Goal: Task Accomplishment & Management: Manage account settings

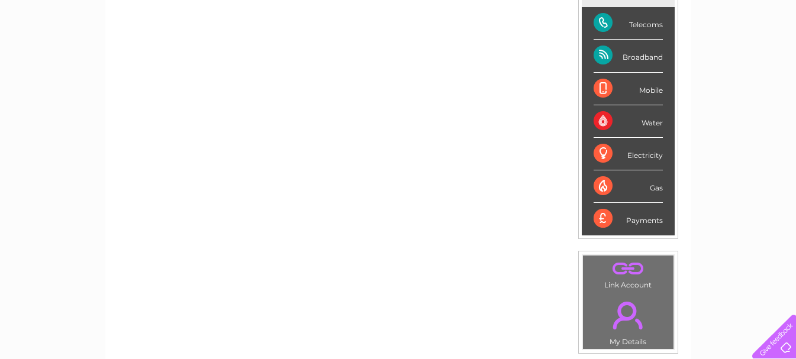
scroll to position [108, 0]
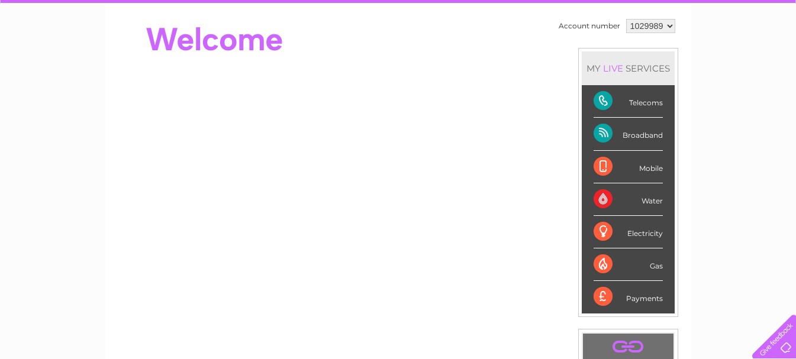
click at [625, 102] on div "Telecoms" at bounding box center [627, 101] width 69 height 33
click at [597, 95] on div "Telecoms" at bounding box center [627, 101] width 69 height 33
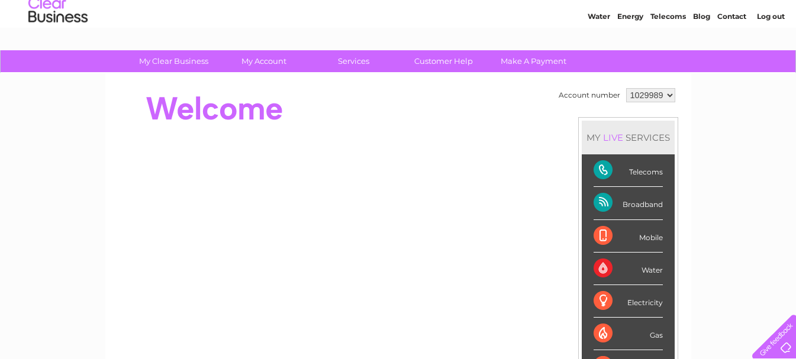
scroll to position [59, 0]
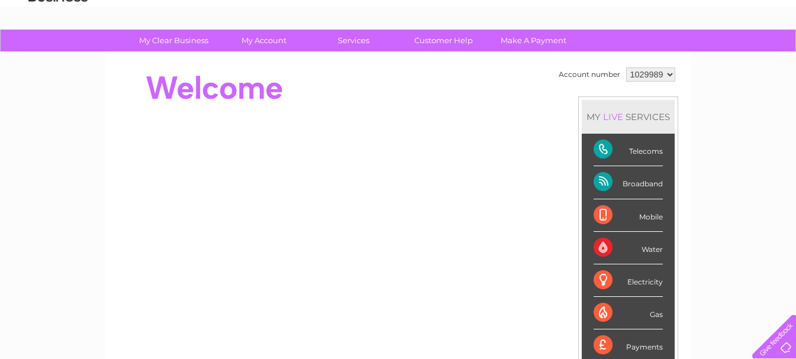
click at [603, 152] on div "Telecoms" at bounding box center [627, 150] width 69 height 33
click at [641, 154] on div "Telecoms" at bounding box center [627, 150] width 69 height 33
click at [640, 189] on div "Broadband" at bounding box center [627, 182] width 69 height 33
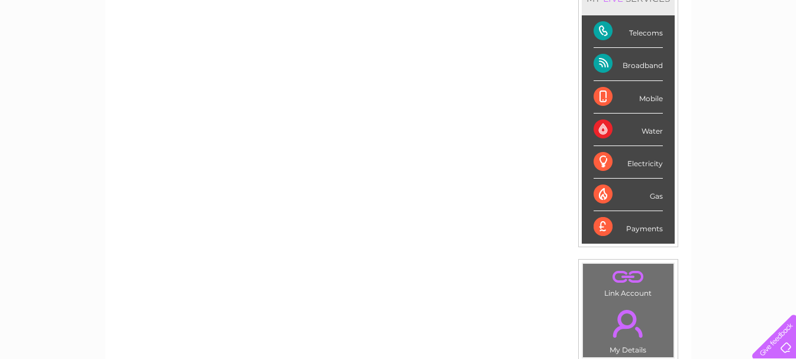
click at [628, 231] on div "Payments" at bounding box center [627, 227] width 69 height 32
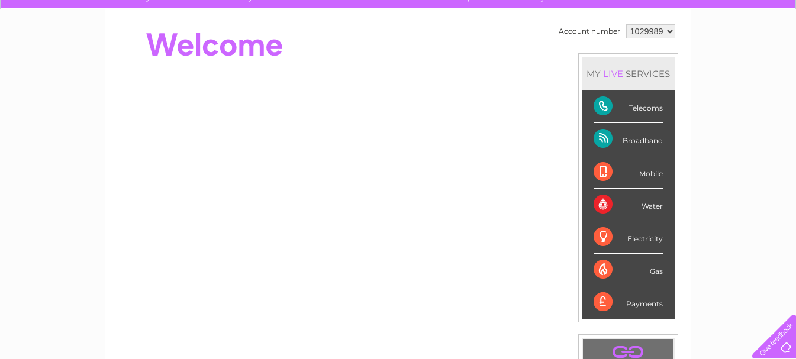
scroll to position [0, 0]
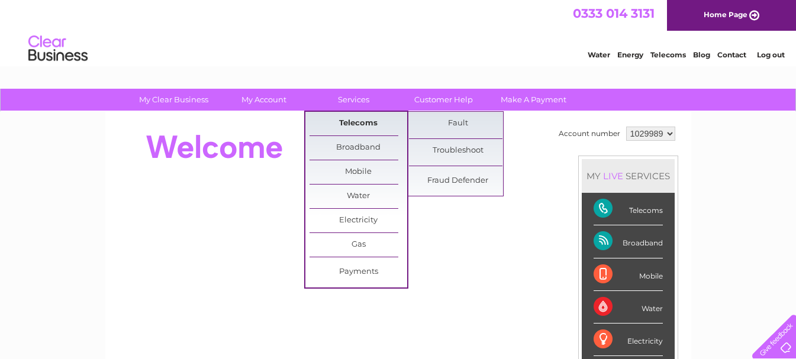
click at [358, 126] on link "Telecoms" at bounding box center [358, 124] width 98 height 24
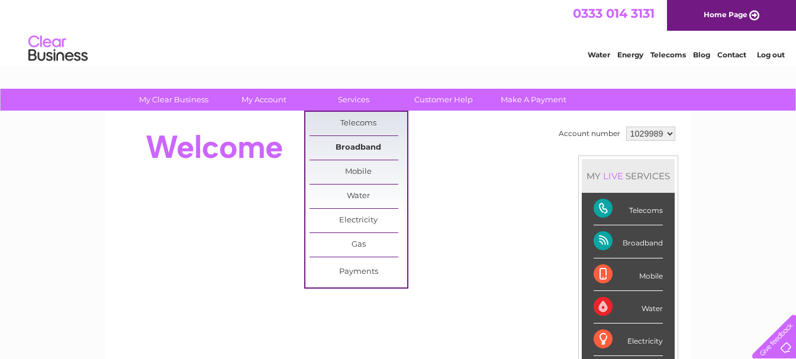
click at [358, 150] on link "Broadband" at bounding box center [358, 148] width 98 height 24
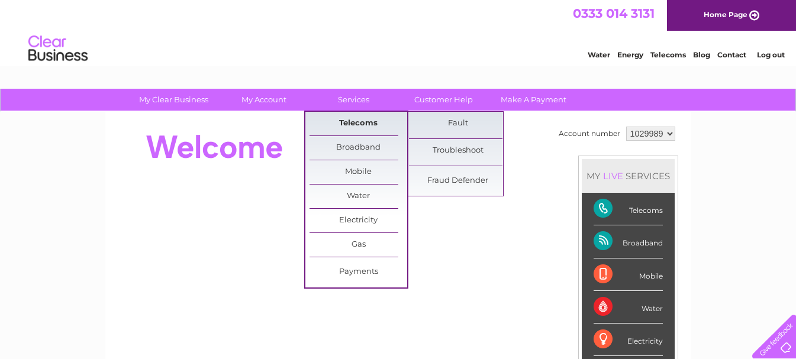
click at [350, 128] on link "Telecoms" at bounding box center [358, 124] width 98 height 24
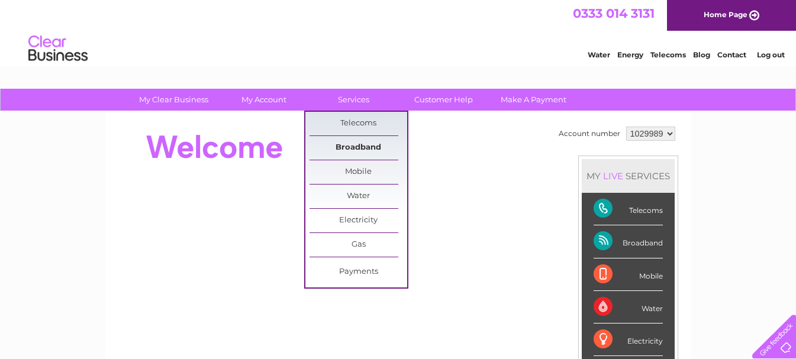
click at [358, 148] on link "Broadband" at bounding box center [358, 148] width 98 height 24
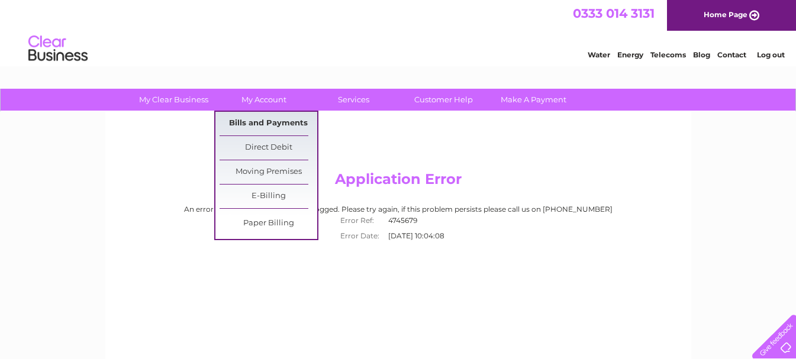
click at [266, 127] on link "Bills and Payments" at bounding box center [268, 124] width 98 height 24
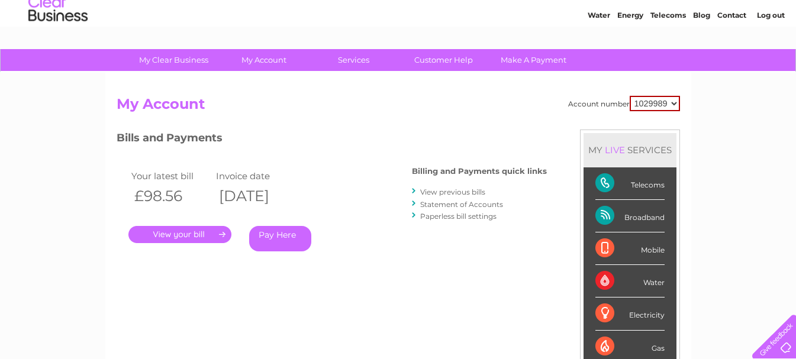
scroll to position [59, 0]
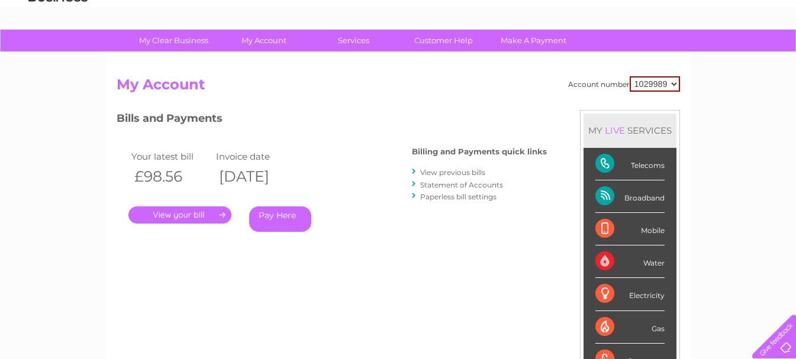
click at [207, 209] on link "." at bounding box center [179, 214] width 103 height 17
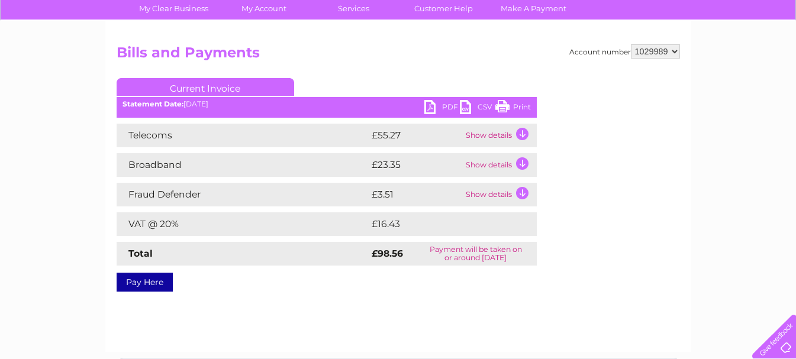
scroll to position [118, 0]
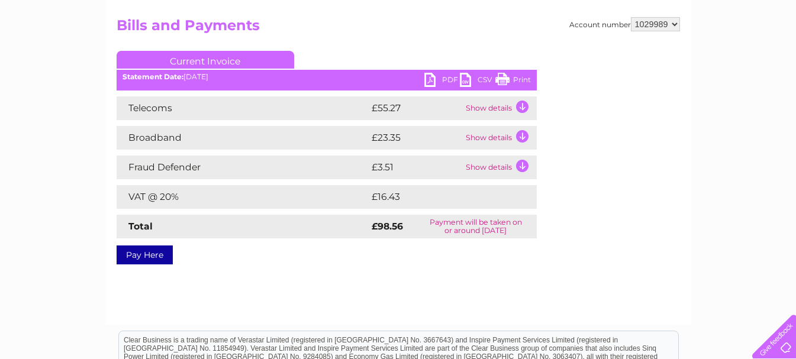
click at [521, 108] on td "Show details" at bounding box center [500, 108] width 74 height 24
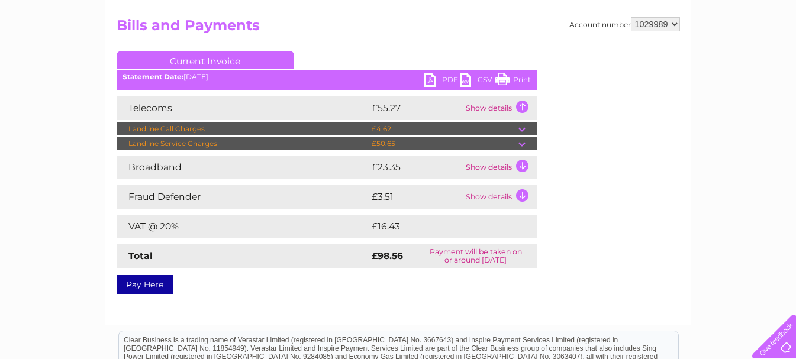
click at [519, 165] on td "Show details" at bounding box center [500, 168] width 74 height 24
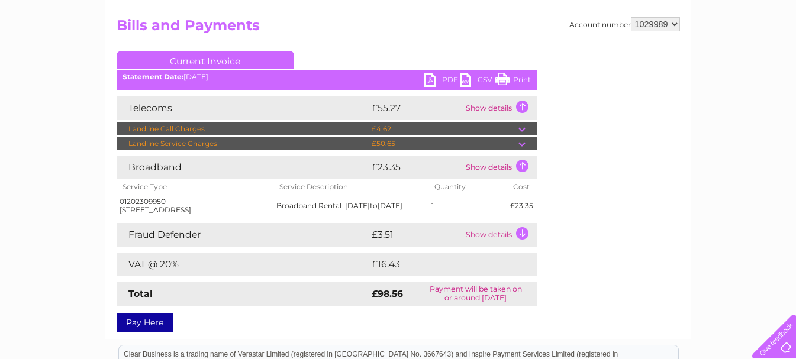
click at [506, 82] on link "Print" at bounding box center [512, 81] width 35 height 17
